Goal: Transaction & Acquisition: Purchase product/service

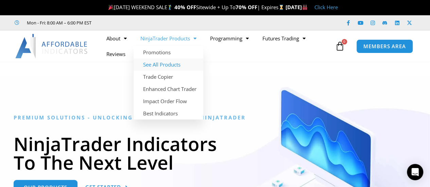
click at [164, 64] on link "See All Products" at bounding box center [168, 64] width 70 height 12
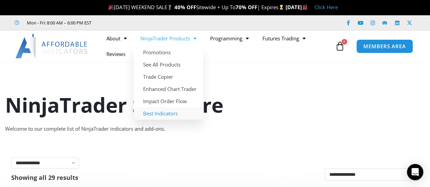
click at [166, 111] on link "Best Indicators" at bounding box center [168, 113] width 70 height 12
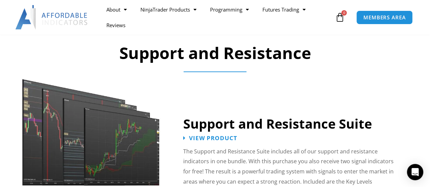
scroll to position [576, 0]
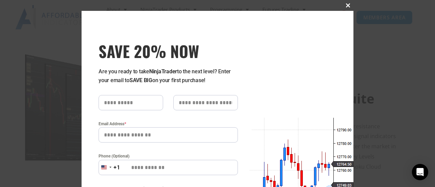
click at [345, 4] on span at bounding box center [347, 5] width 11 height 4
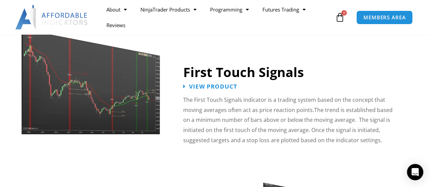
scroll to position [1059, 0]
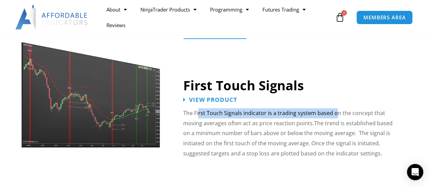
drag, startPoint x: 197, startPoint y: 103, endPoint x: 334, endPoint y: 108, distance: 136.6
click at [334, 108] on p "The First Touch Signals indicator is a trading system based on the concept that…" at bounding box center [290, 133] width 215 height 51
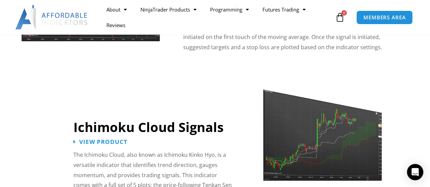
scroll to position [1257, 0]
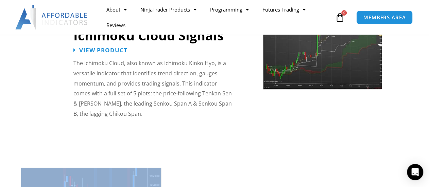
drag, startPoint x: 345, startPoint y: 108, endPoint x: 324, endPoint y: 135, distance: 34.6
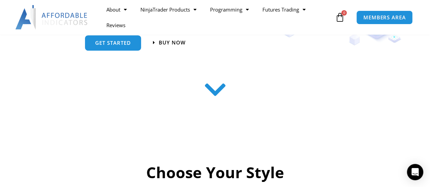
scroll to position [136, 0]
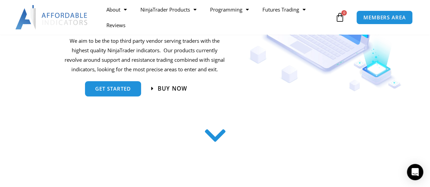
click at [165, 88] on span "Buy now" at bounding box center [173, 89] width 30 height 6
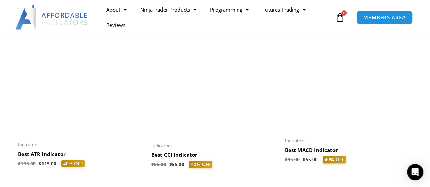
scroll to position [611, 0]
